Goal: Task Accomplishment & Management: Use online tool/utility

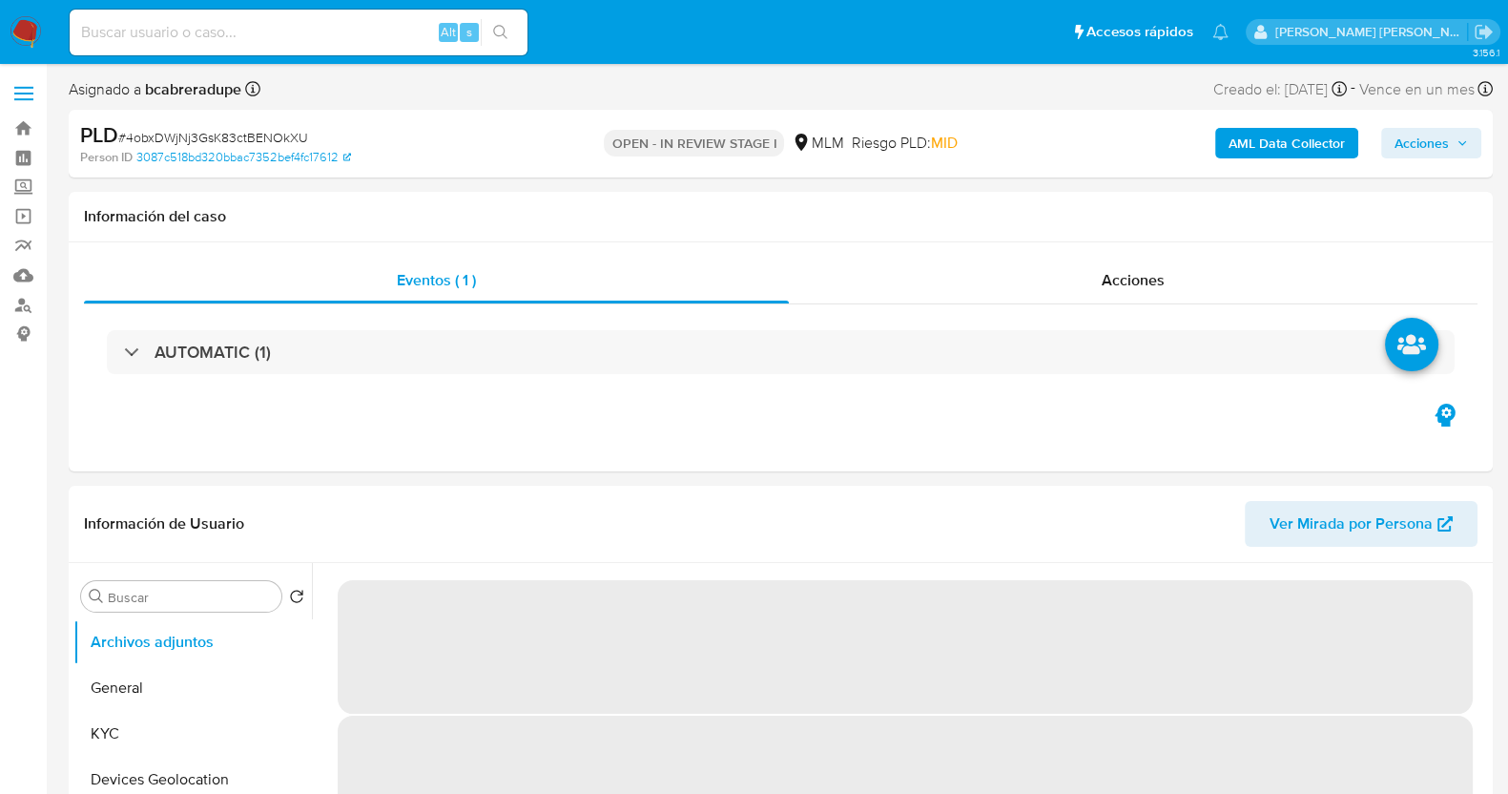
select select "10"
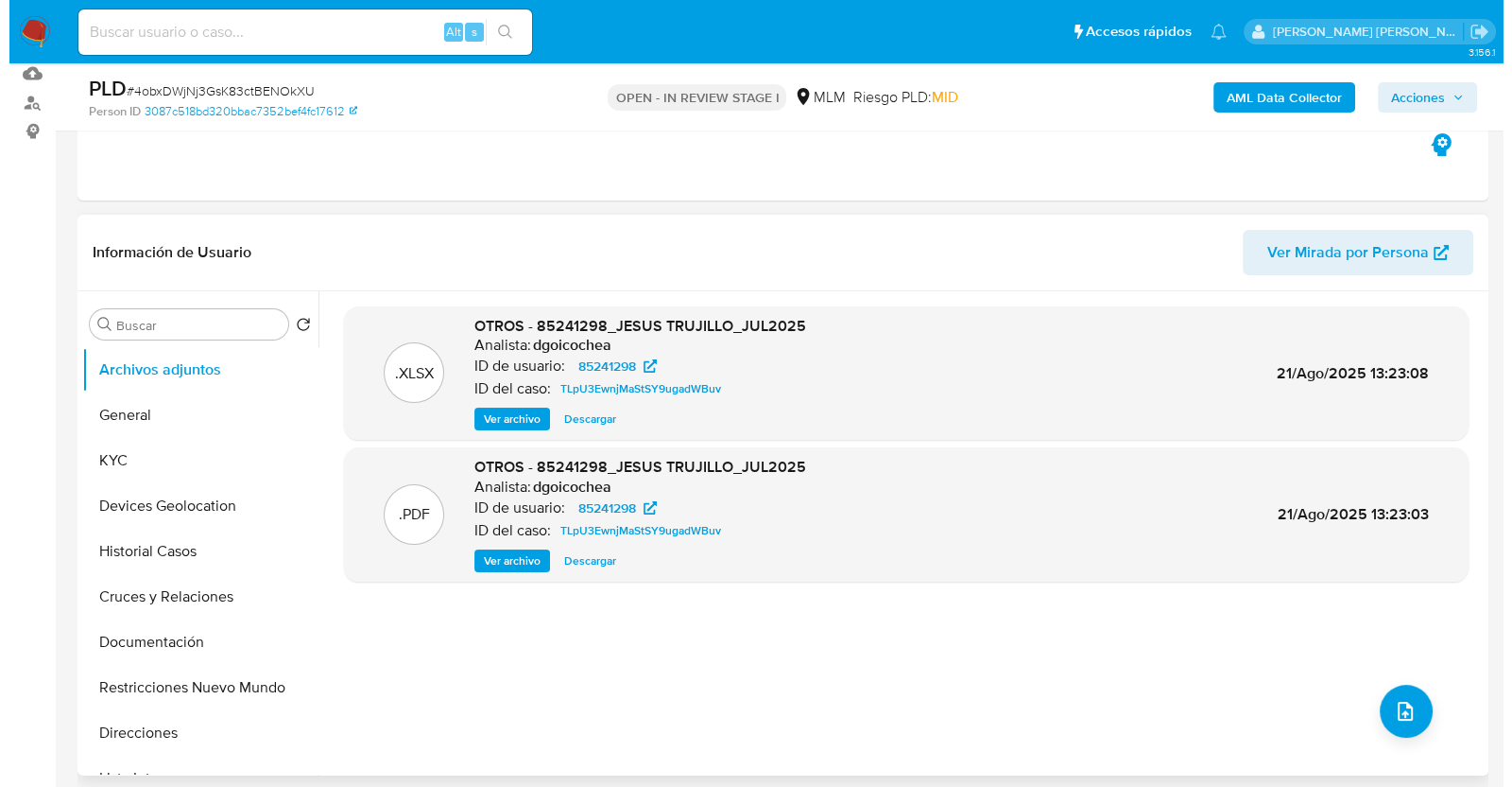
scroll to position [236, 0]
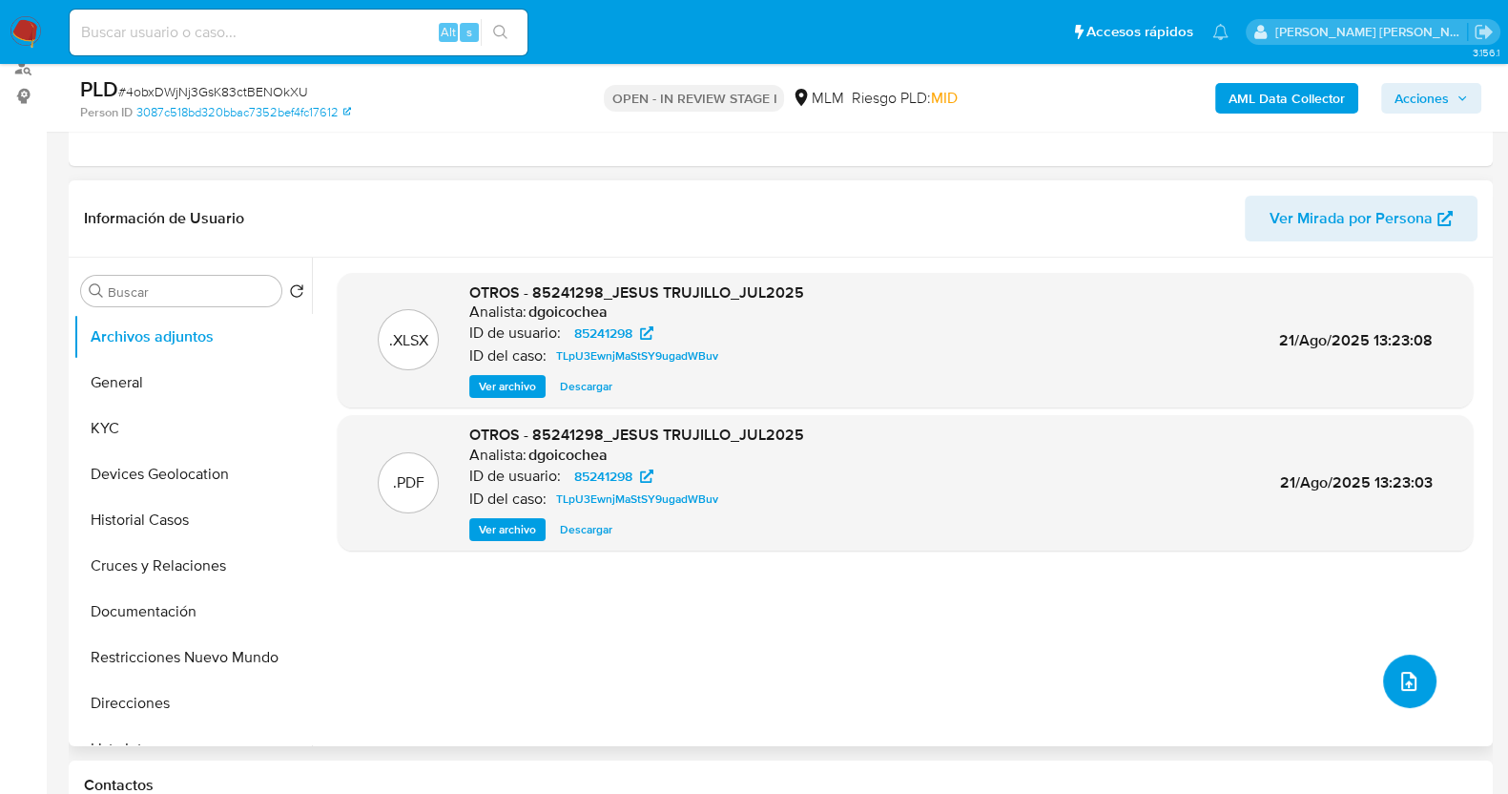
click at [1411, 670] on span "upload-file" at bounding box center [1408, 681] width 23 height 23
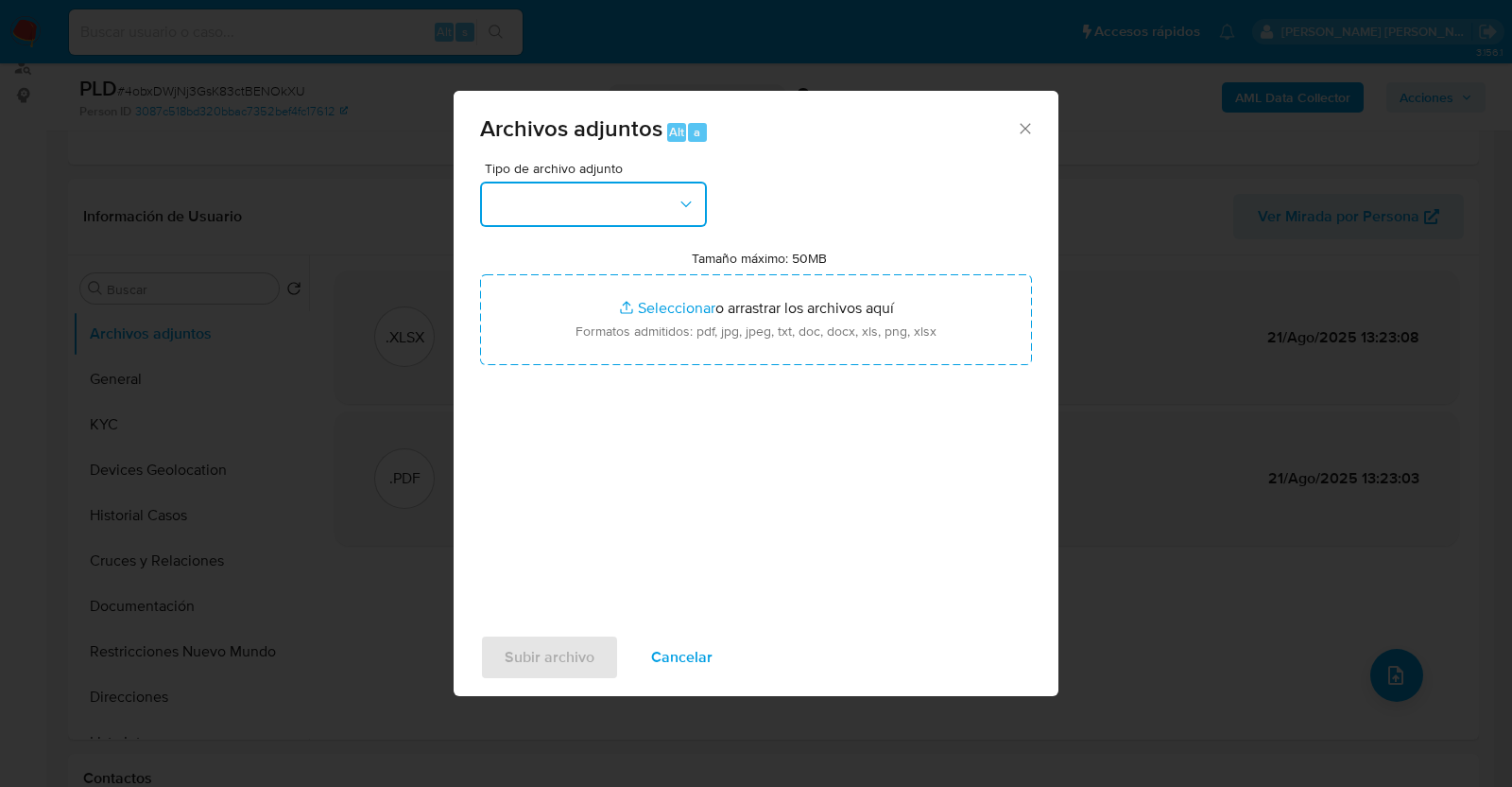
click at [674, 205] on button "button" at bounding box center [594, 204] width 227 height 46
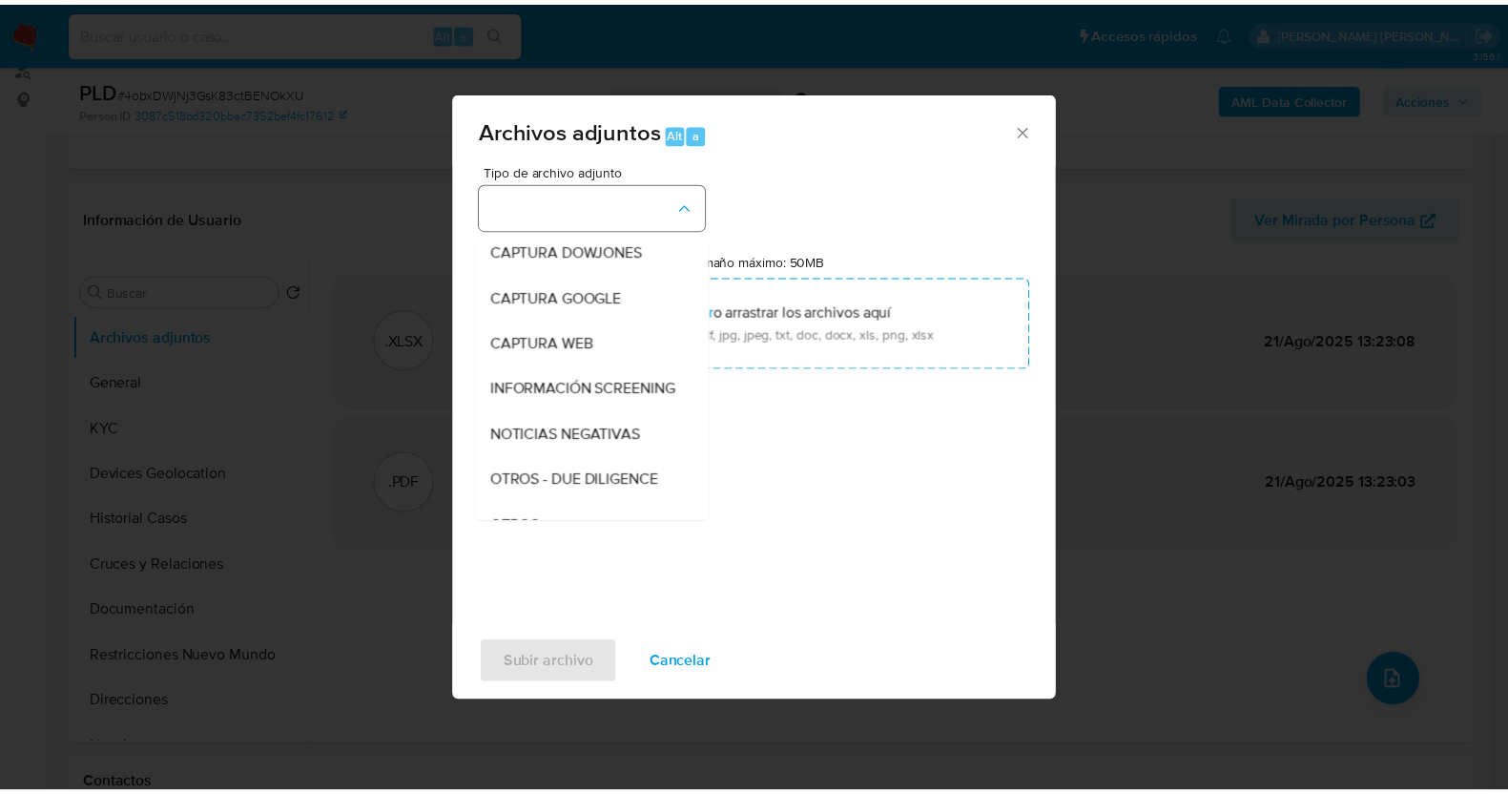
scroll to position [99, 0]
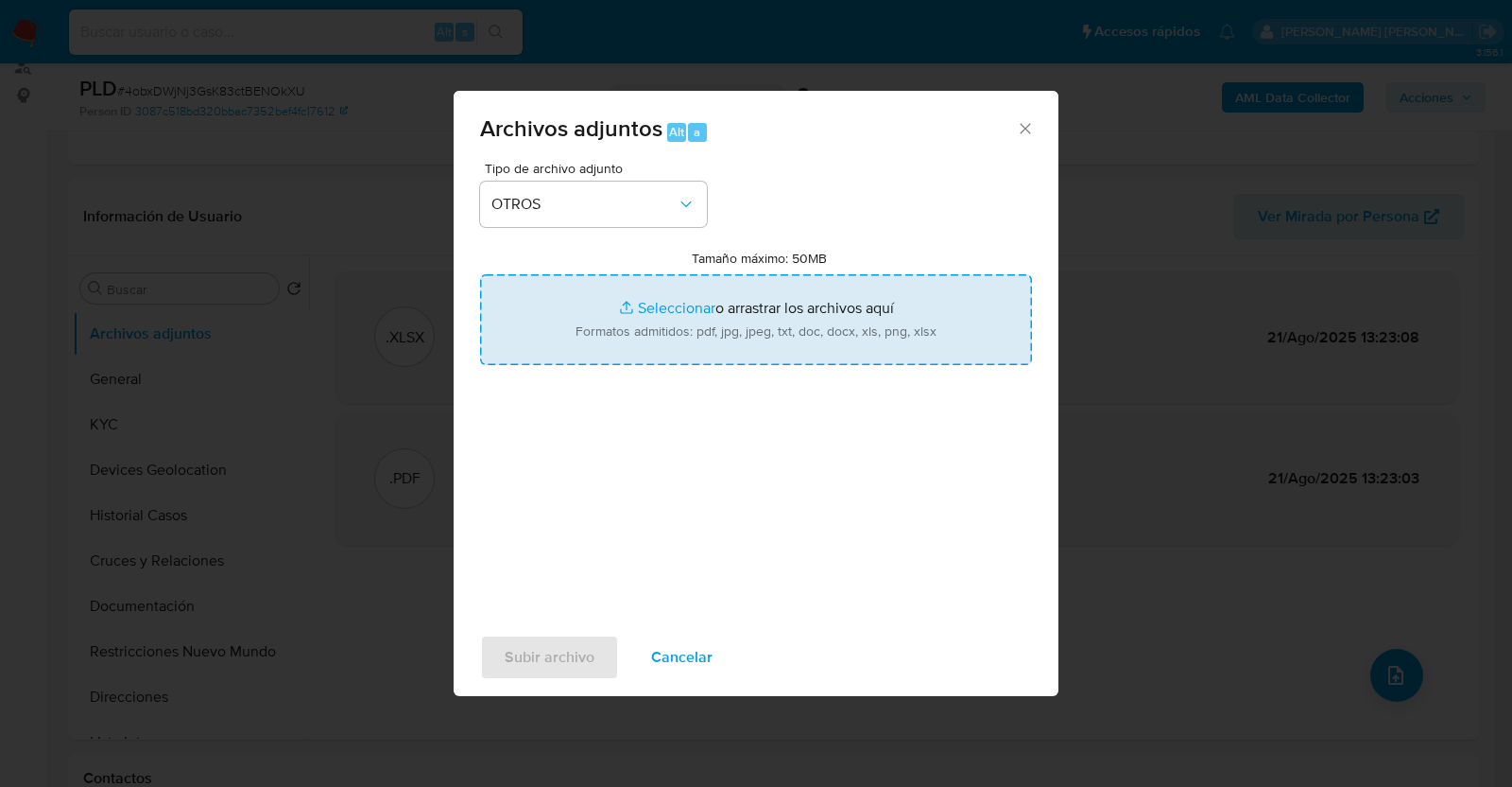
type input "C:\fakepath\85241298_JESUS TRUJILLO_AGO2025.pdf"
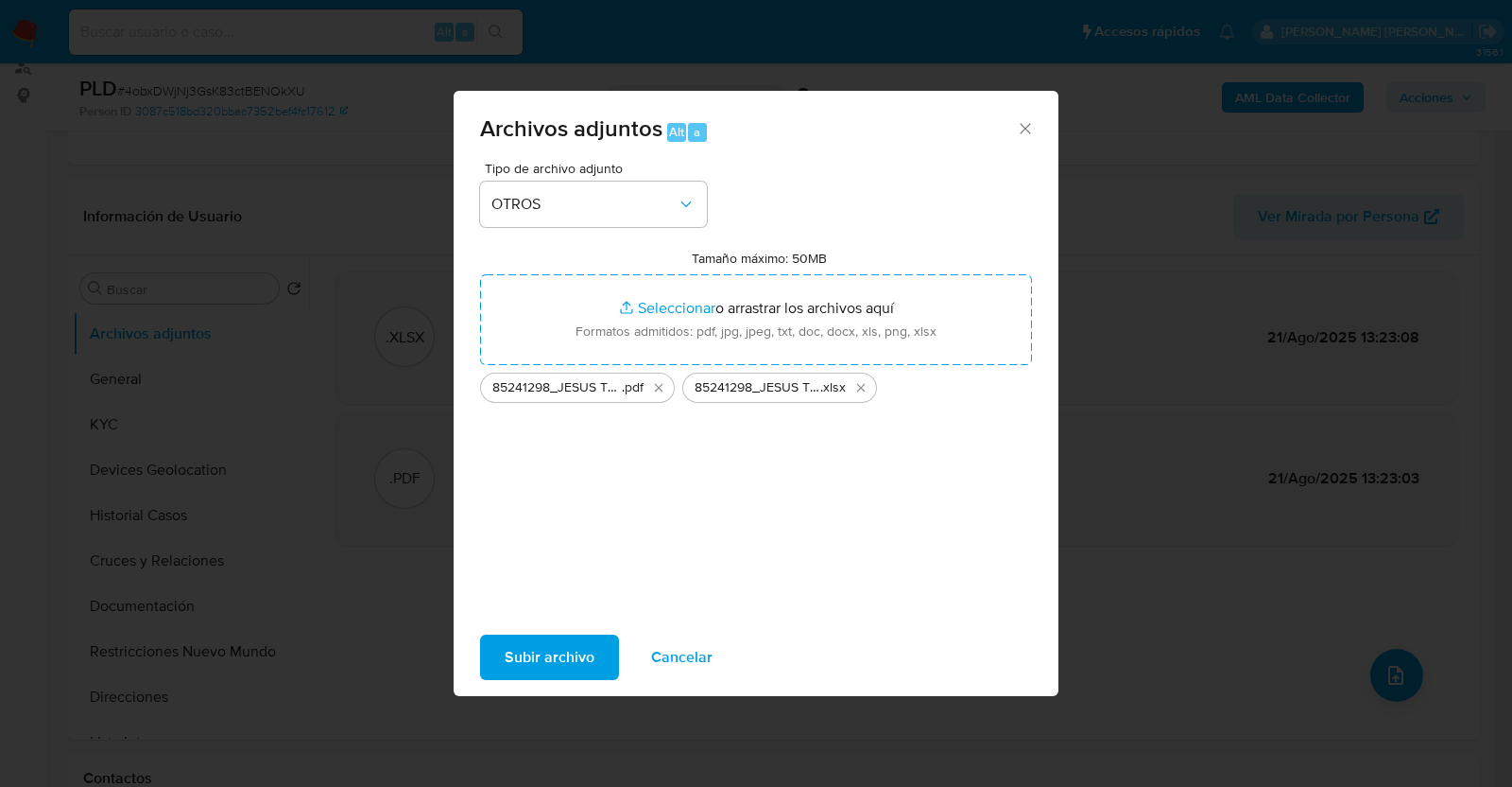
click at [539, 655] on span "Subir archivo" at bounding box center [549, 657] width 90 height 42
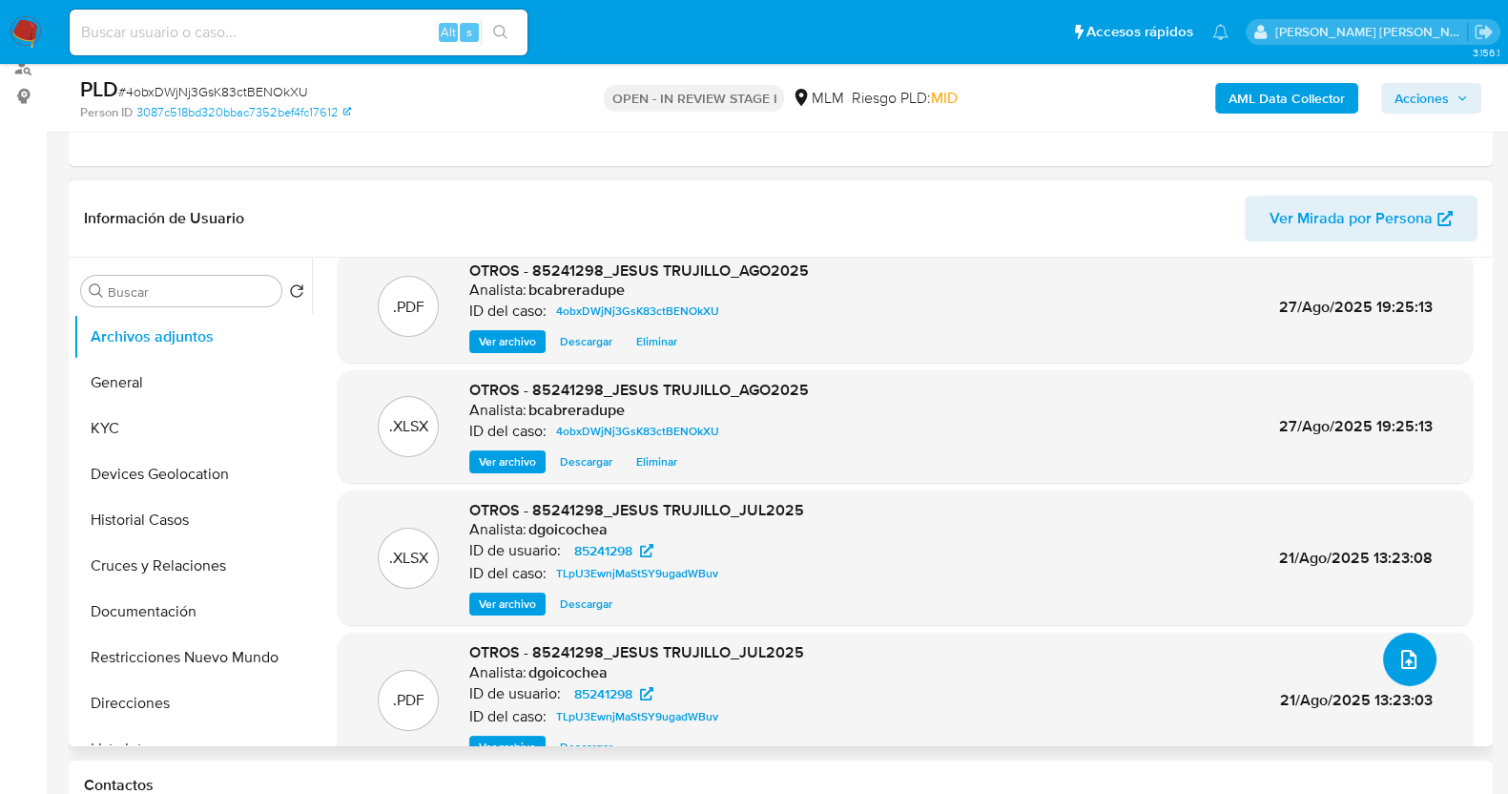
scroll to position [0, 0]
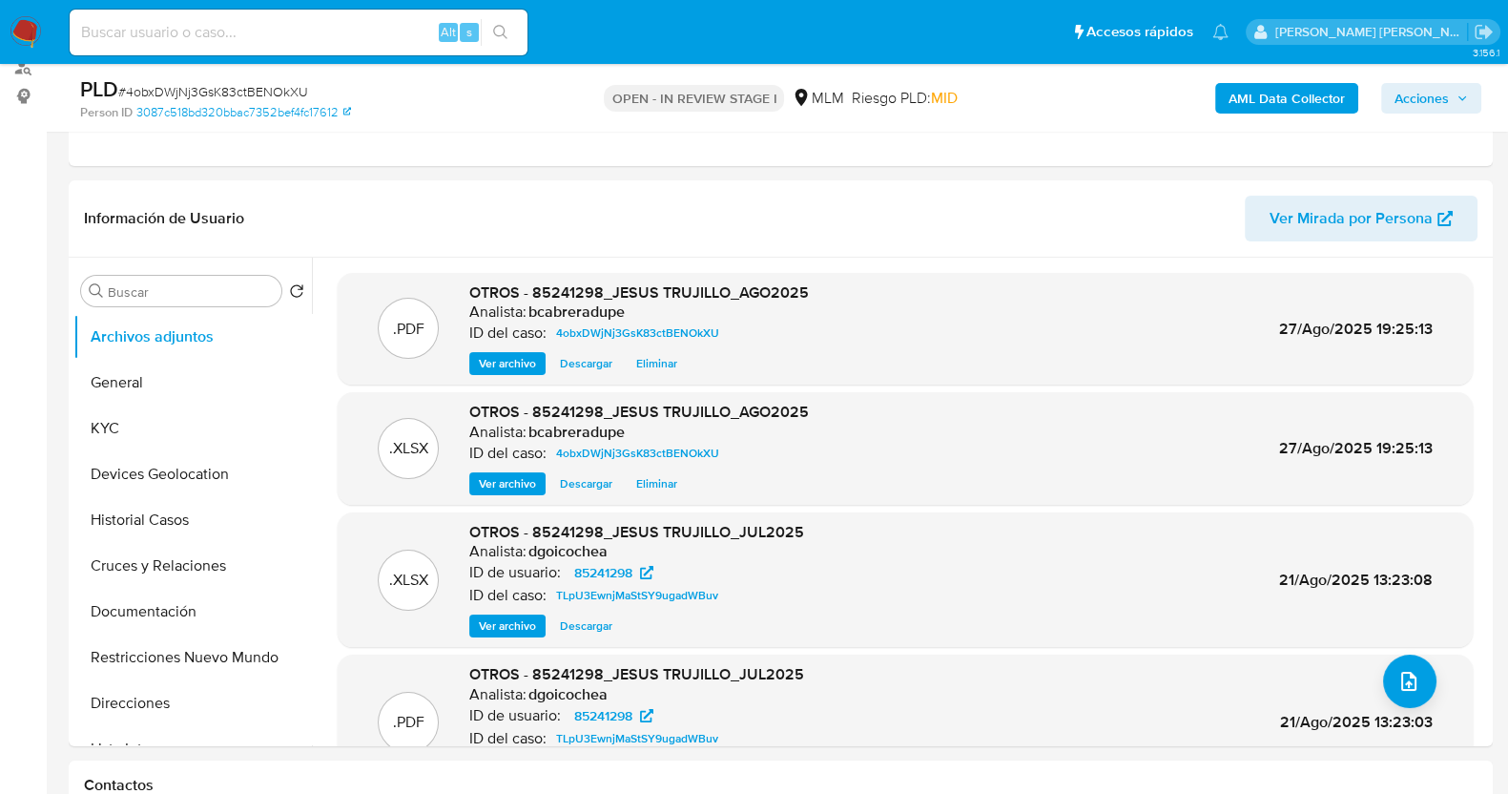
click at [1458, 94] on icon "button" at bounding box center [1462, 98] width 11 height 11
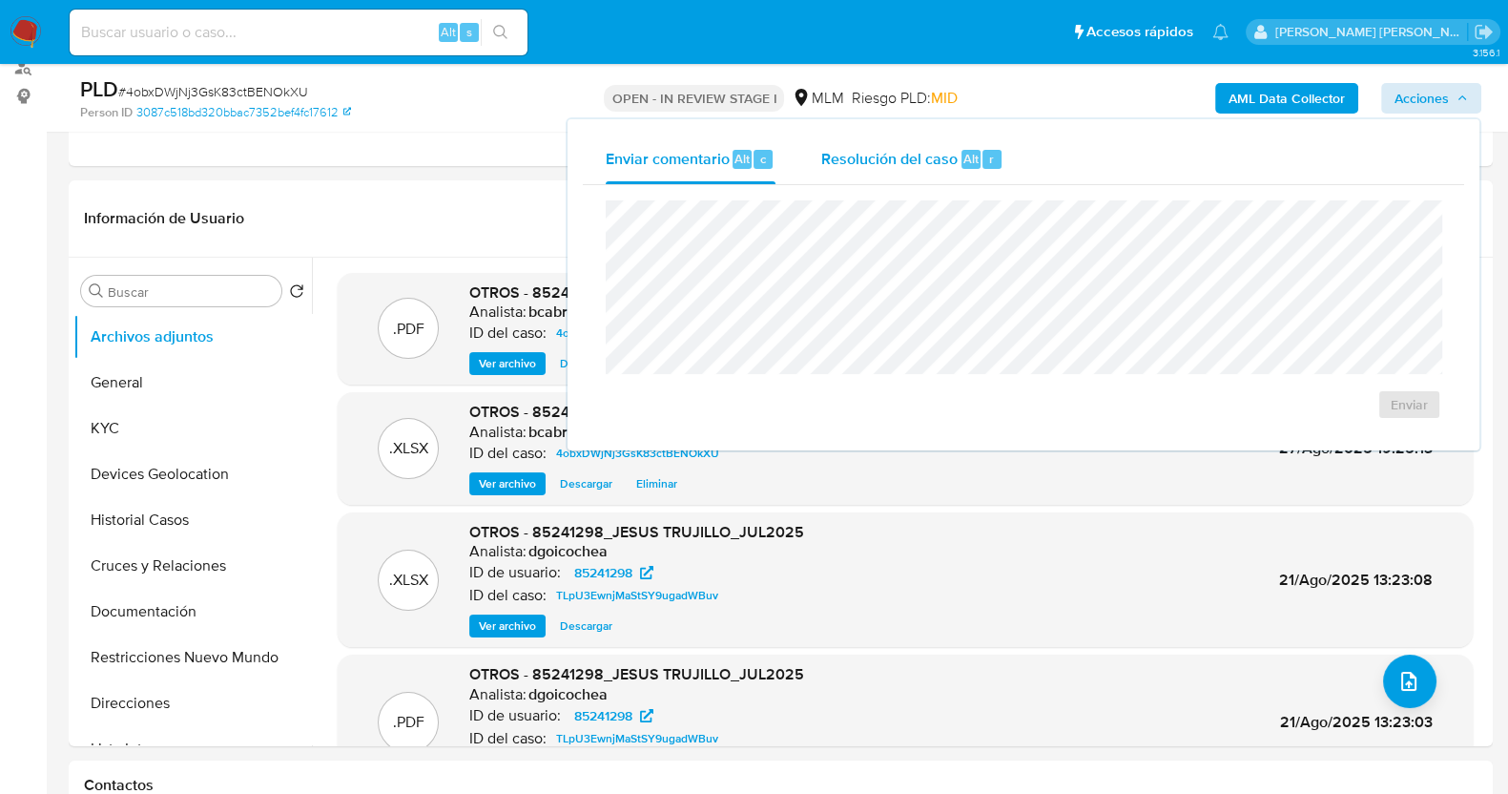
click at [873, 171] on div "Resolución del caso Alt r" at bounding box center [912, 159] width 182 height 50
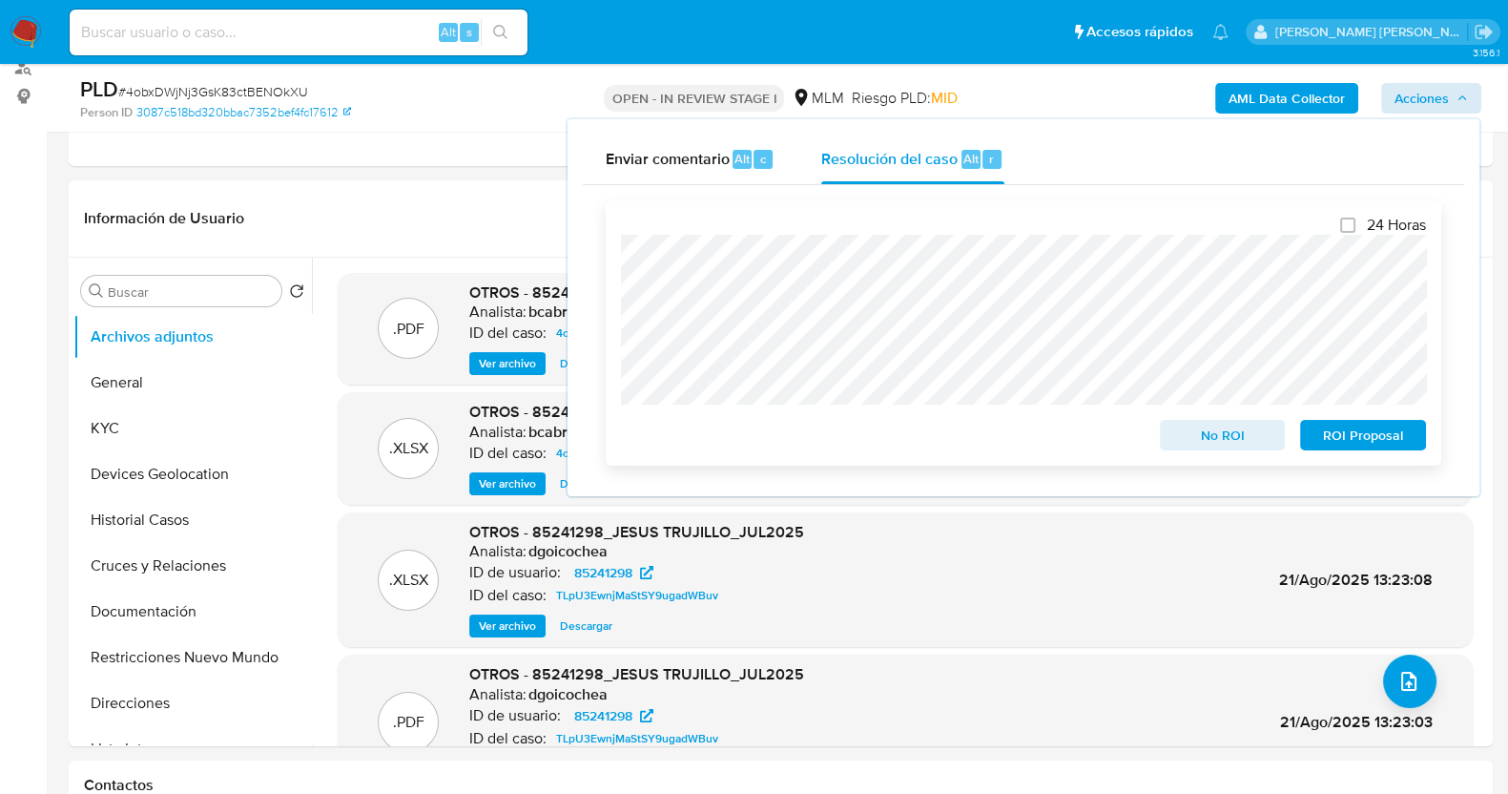
click at [1211, 445] on span "No ROI" at bounding box center [1222, 435] width 99 height 27
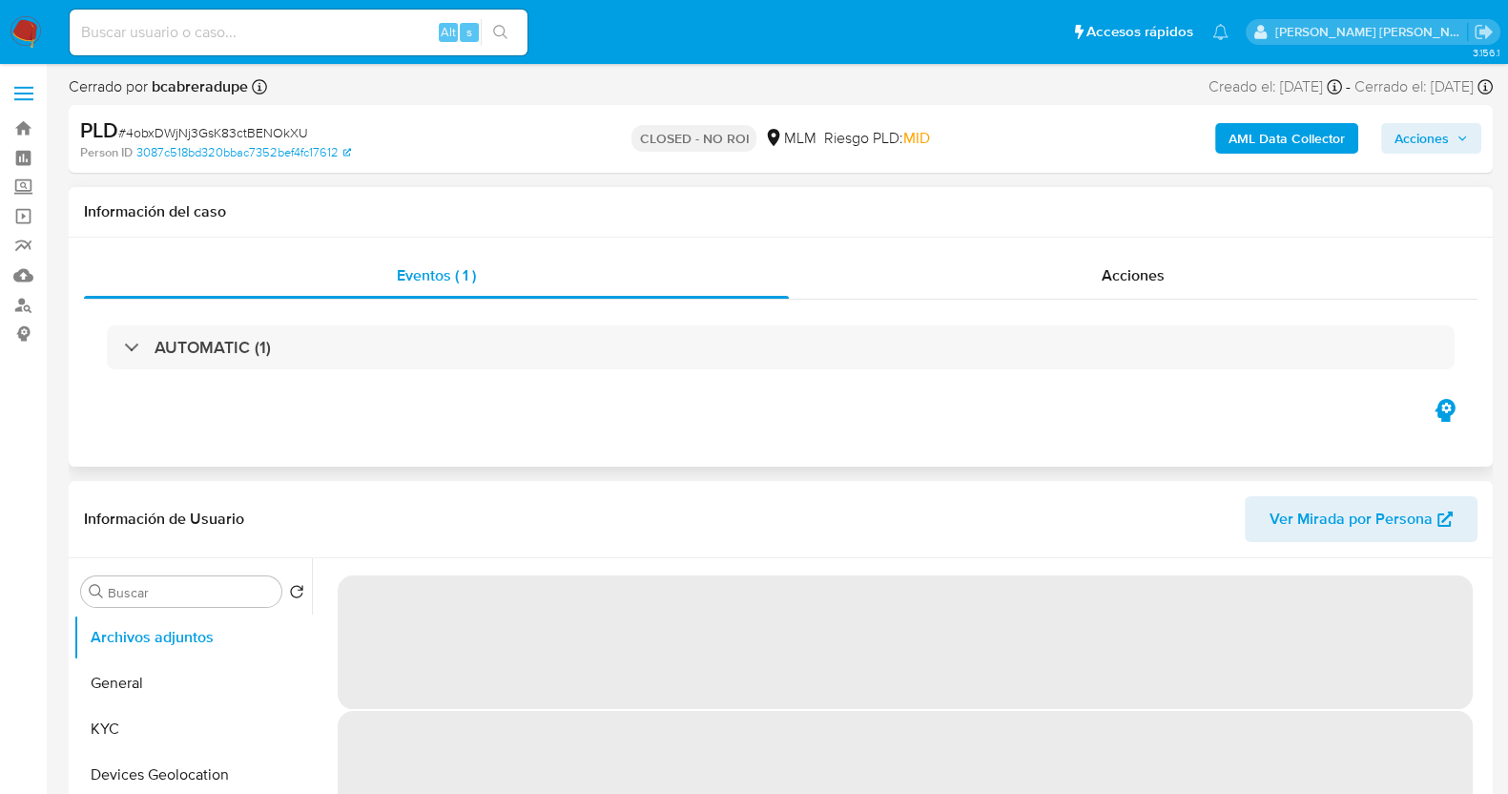
select select "10"
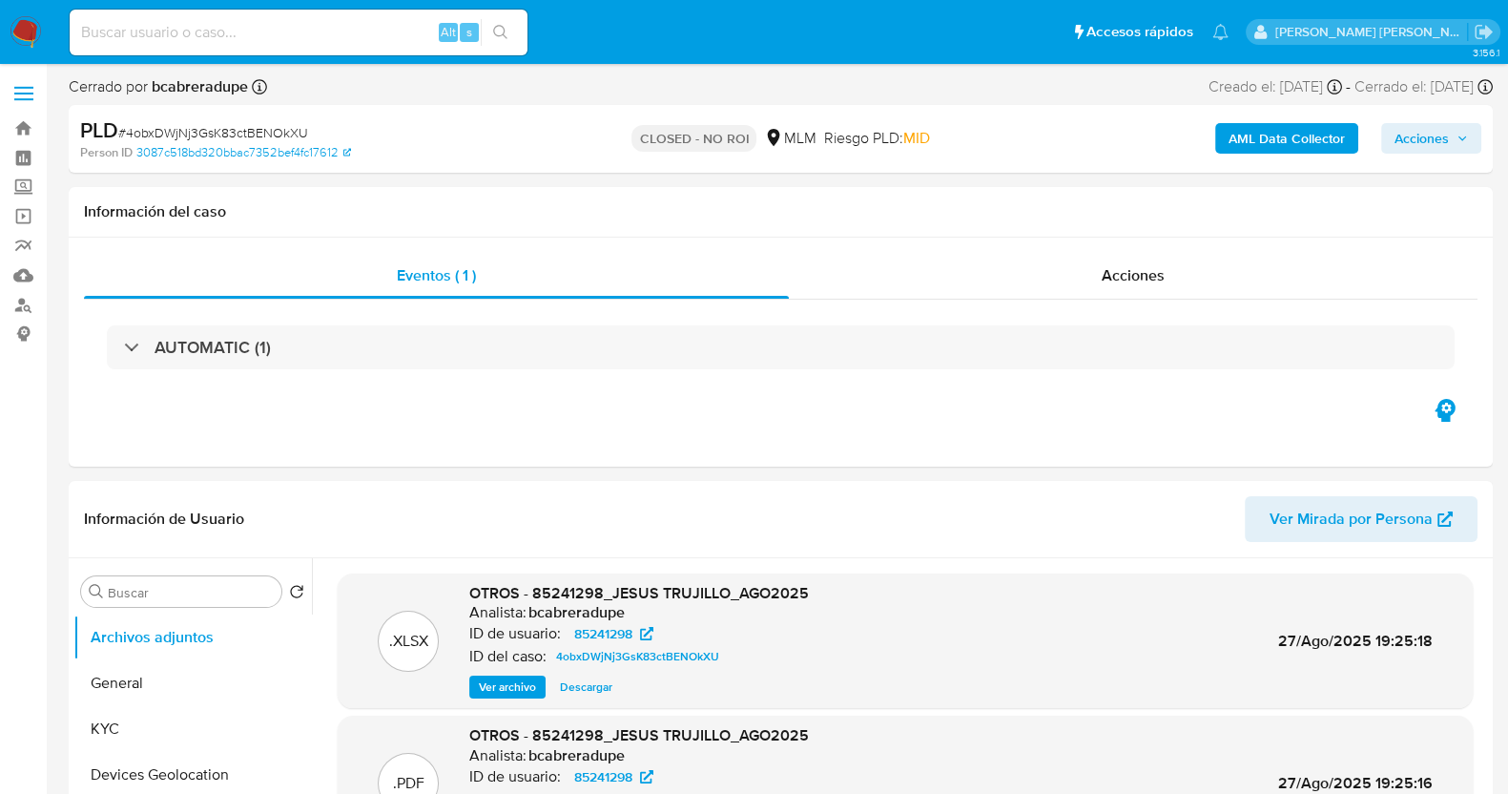
click at [220, 134] on span "# 4obxDWjNj3GsK83ctBENOkXU" at bounding box center [213, 132] width 190 height 19
copy span "4obxDWjNj3GsK83ctBENOkXU"
